Goal: Connect with others: Connect with others

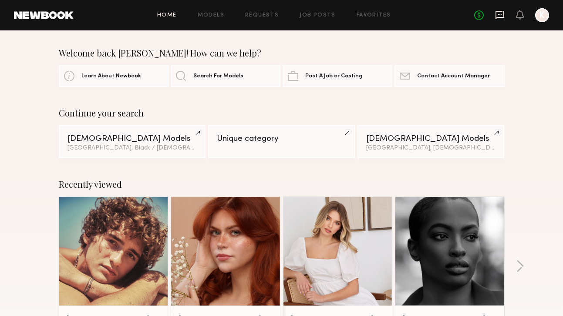
click at [503, 17] on icon at bounding box center [499, 15] width 9 height 8
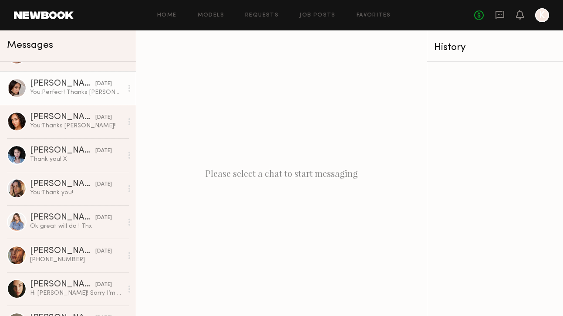
scroll to position [58, 0]
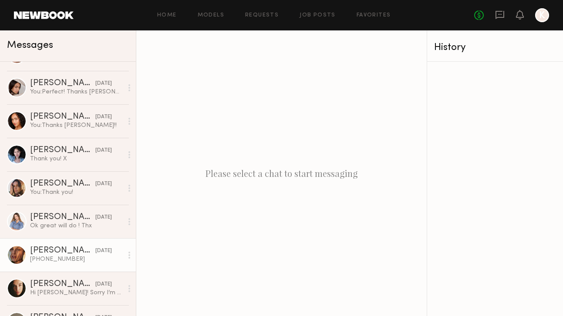
click at [54, 250] on div "[PERSON_NAME]" at bounding box center [62, 251] width 65 height 9
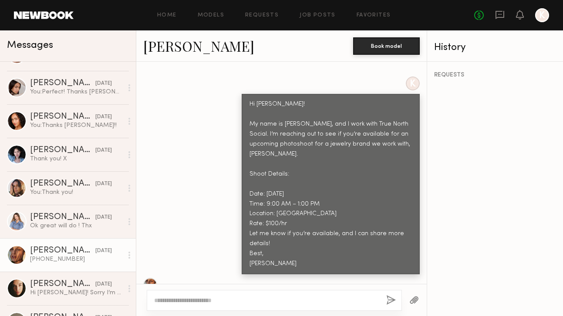
scroll to position [258, 0]
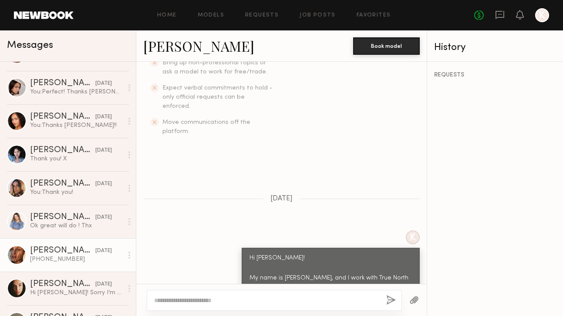
click at [184, 47] on link "[PERSON_NAME]" at bounding box center [198, 46] width 111 height 19
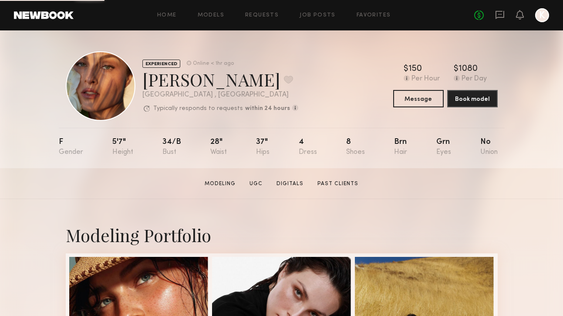
click at [202, 83] on div "Nicole C. Favorite" at bounding box center [220, 79] width 156 height 23
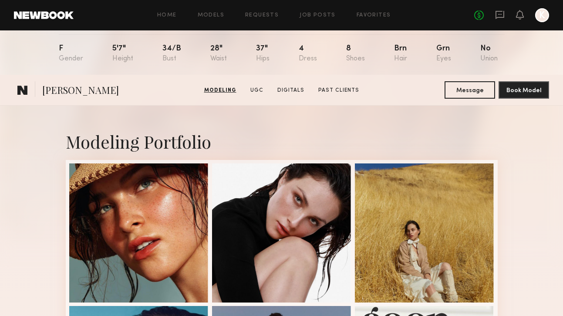
scroll to position [13, 0]
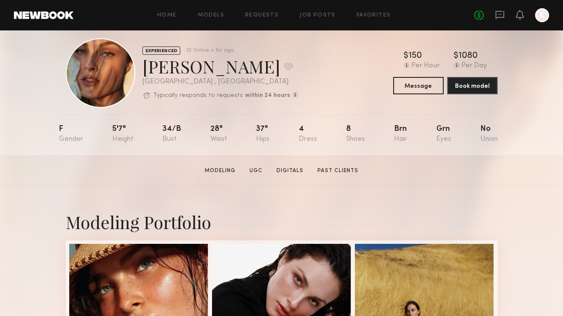
click at [241, 0] on header "Home Models Requests Job Posts Favorites Sign Out No fees up to $5,000 K" at bounding box center [281, 15] width 563 height 30
